Goal: Check status

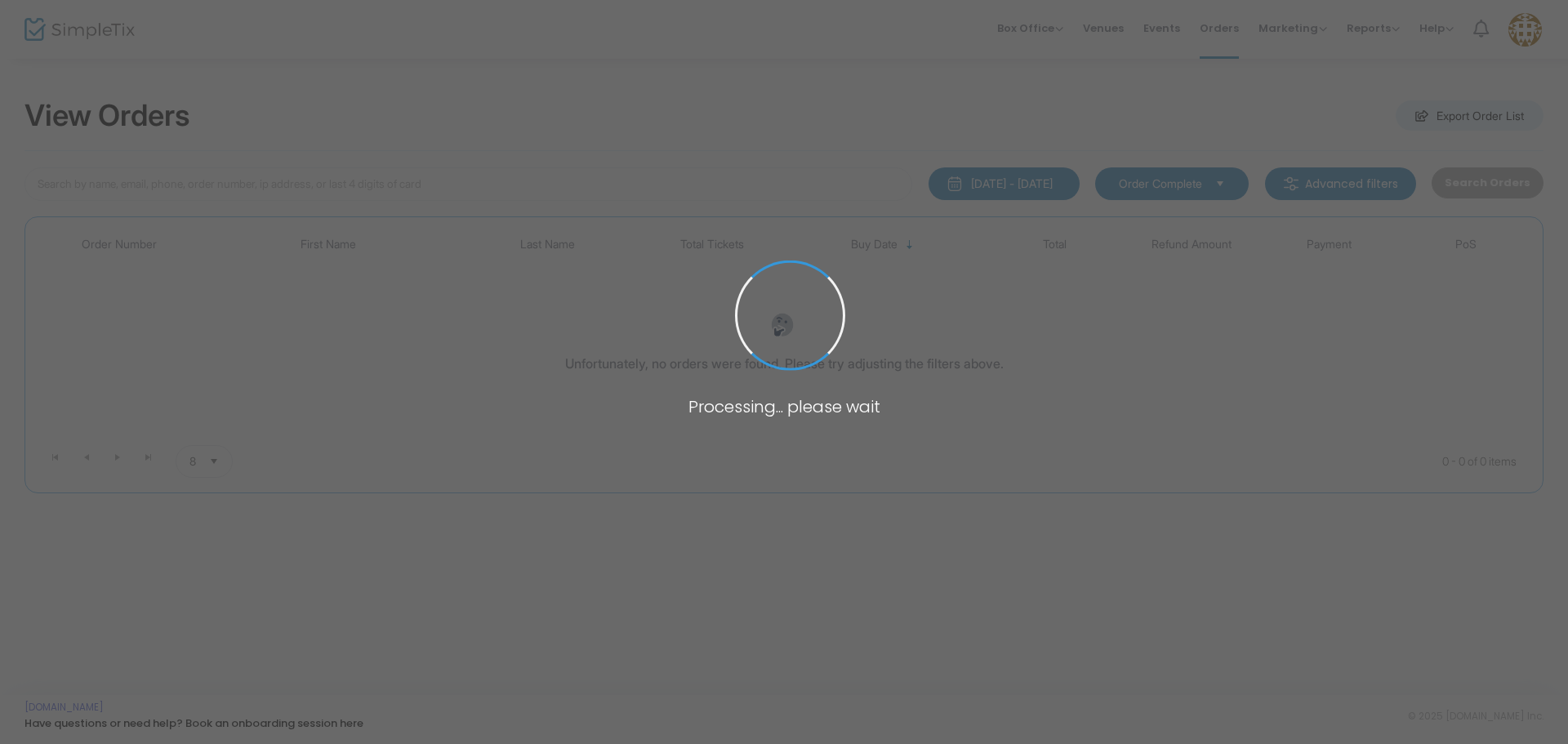
type input "[PERSON_NAME]"
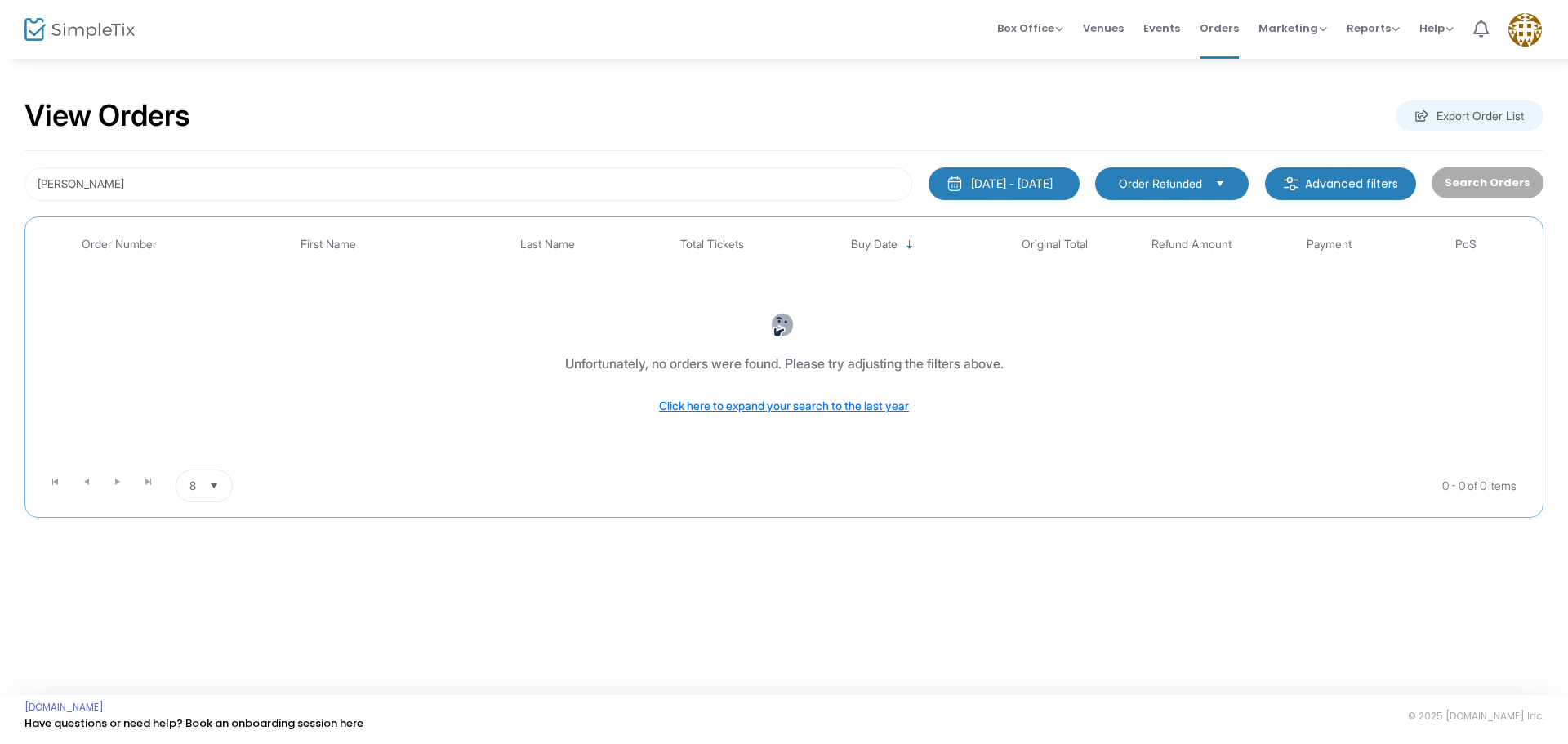
click at [1152, 191] on span "Order Refunded" at bounding box center [1161, 184] width 84 height 16
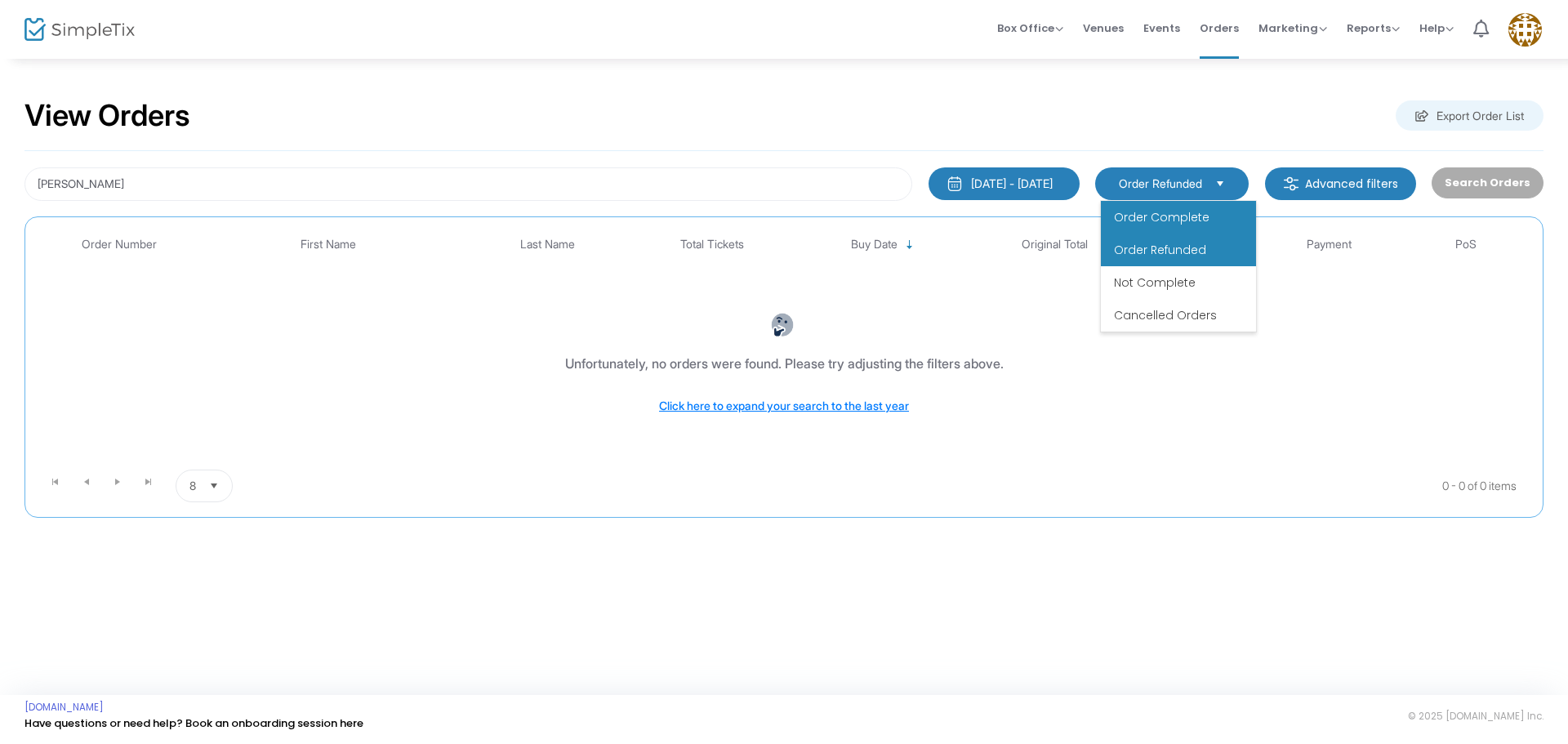
click at [1177, 219] on span "Order Complete" at bounding box center [1161, 217] width 96 height 16
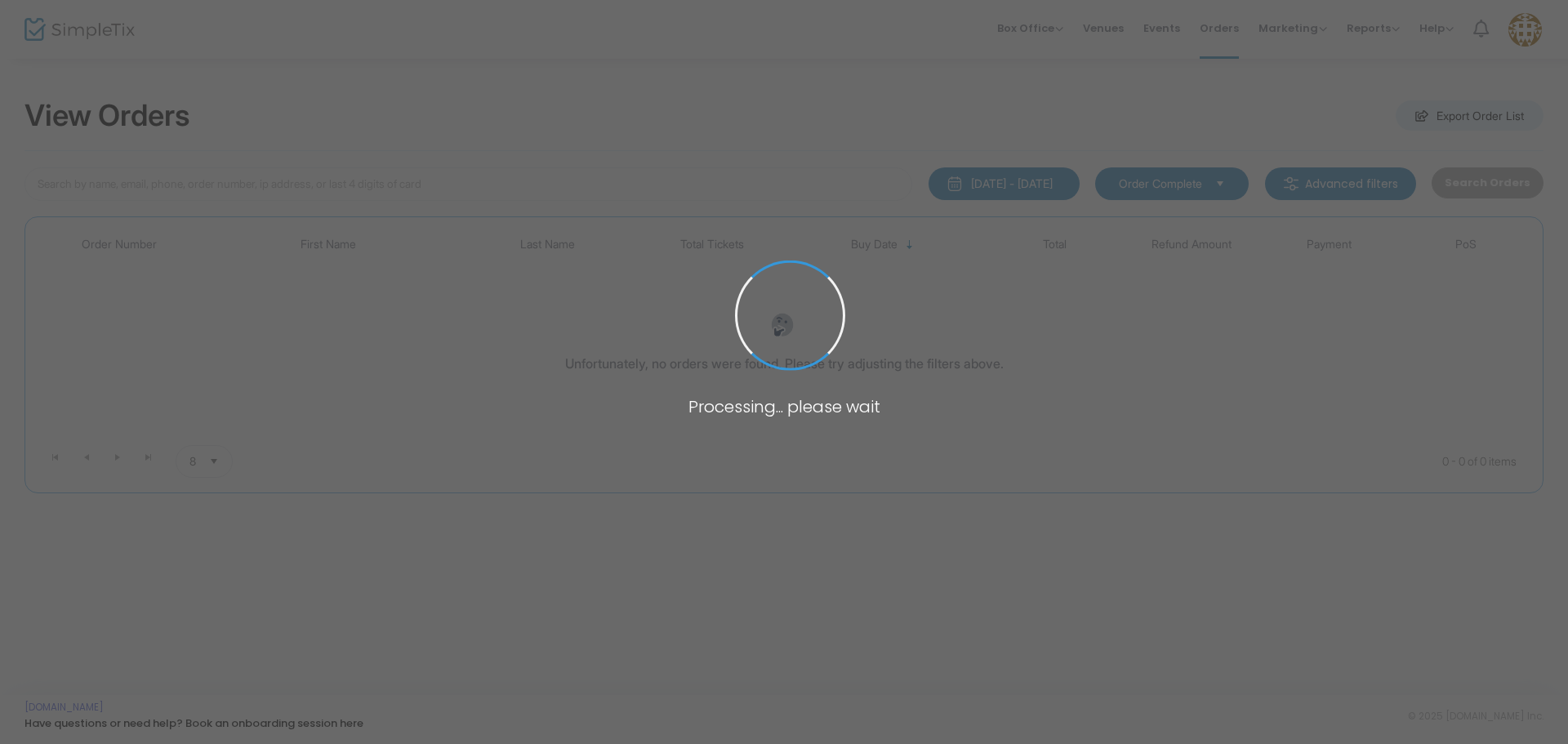
type input "[PERSON_NAME]"
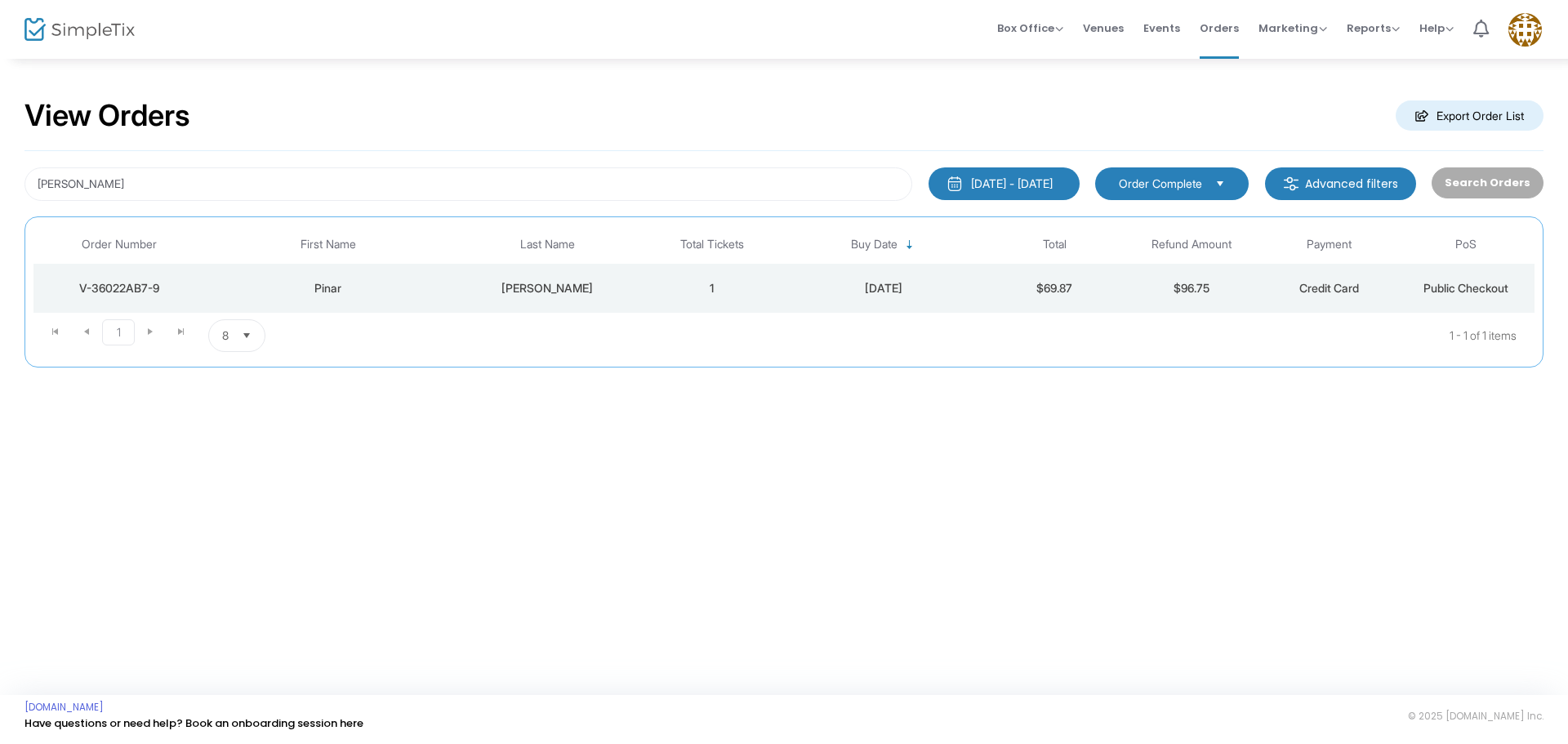
click at [651, 301] on td "1" at bounding box center [712, 288] width 137 height 49
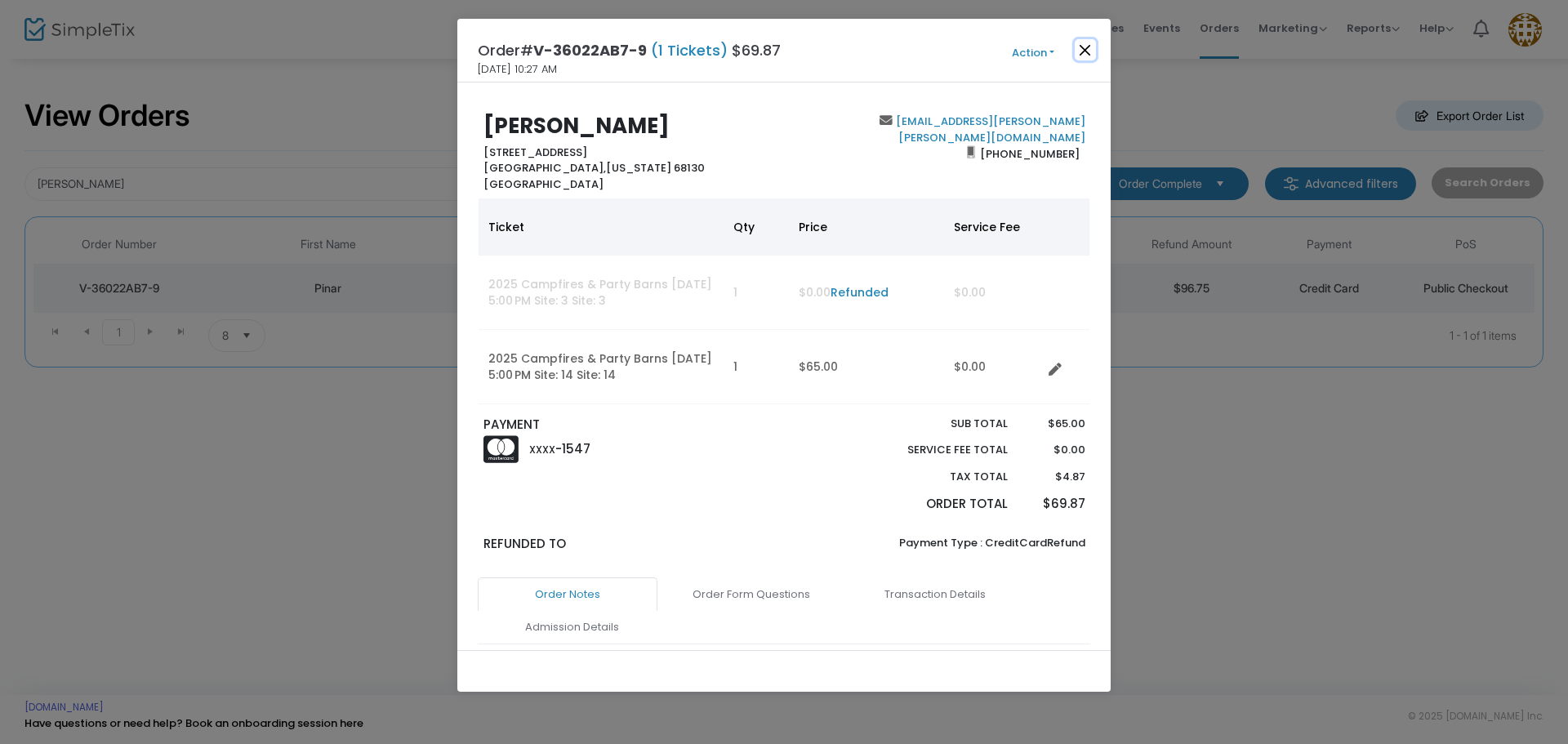
click at [1087, 49] on button "Close" at bounding box center [1085, 49] width 21 height 21
